Goal: Navigation & Orientation: Find specific page/section

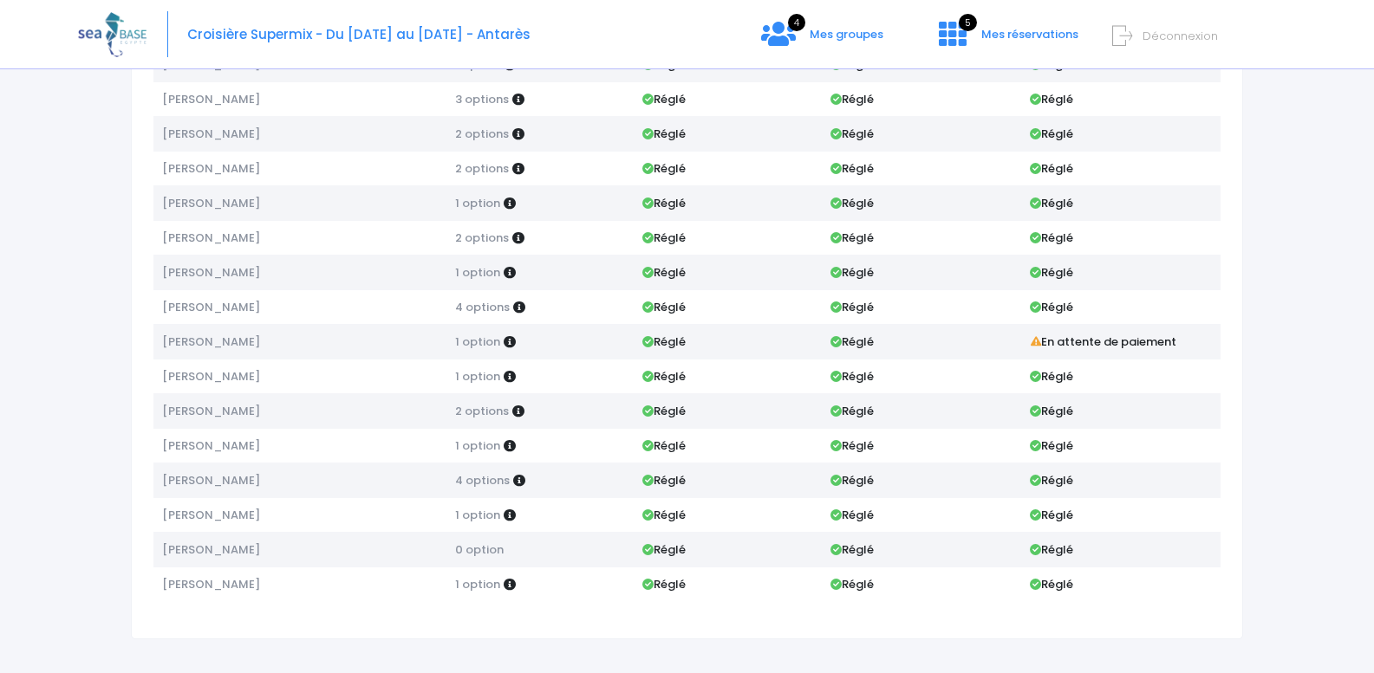
scroll to position [215, 0]
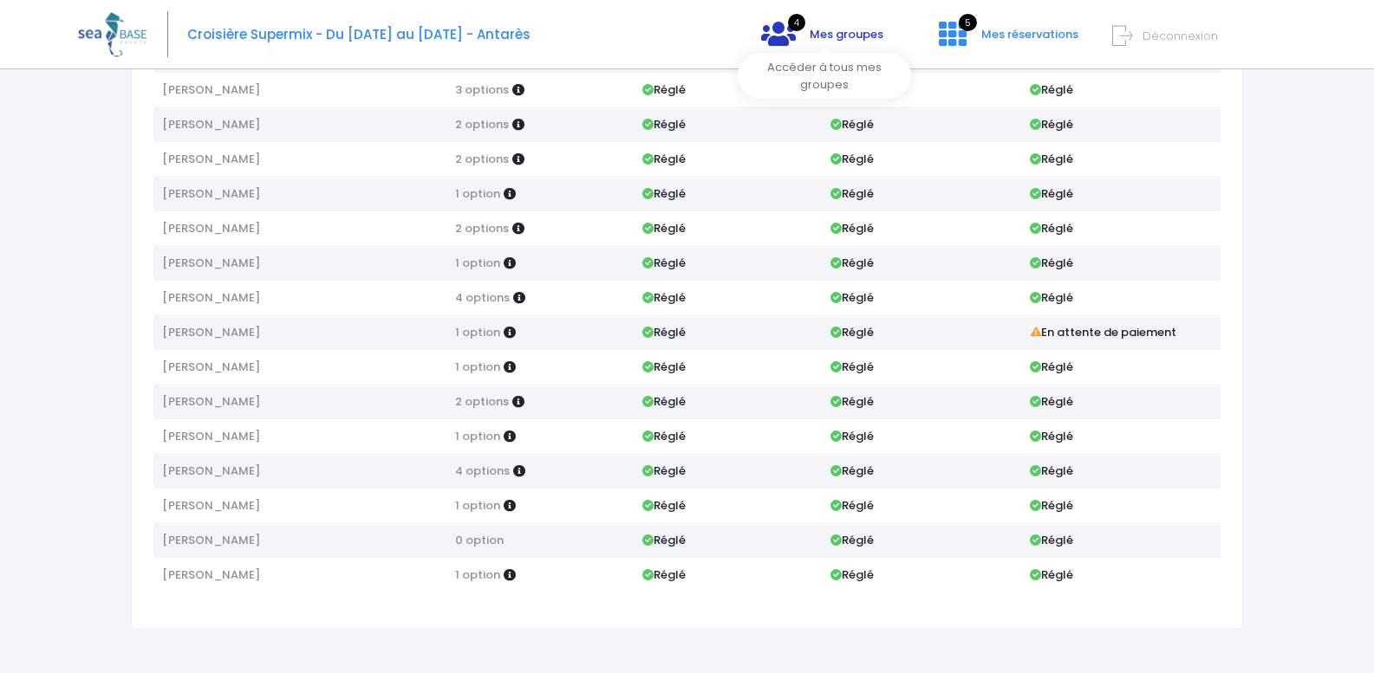
click at [790, 46] on icon at bounding box center [778, 34] width 35 height 28
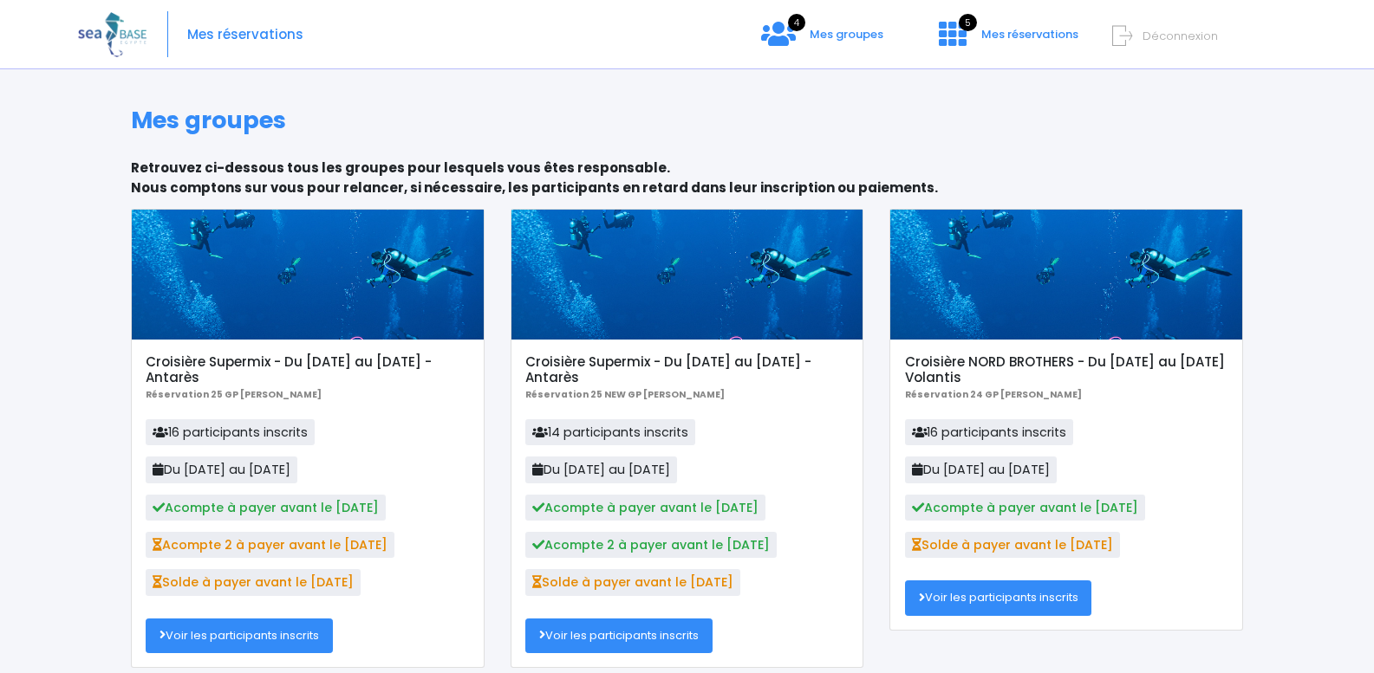
click at [686, 298] on div at bounding box center [687, 275] width 352 height 130
